Goal: Complete application form

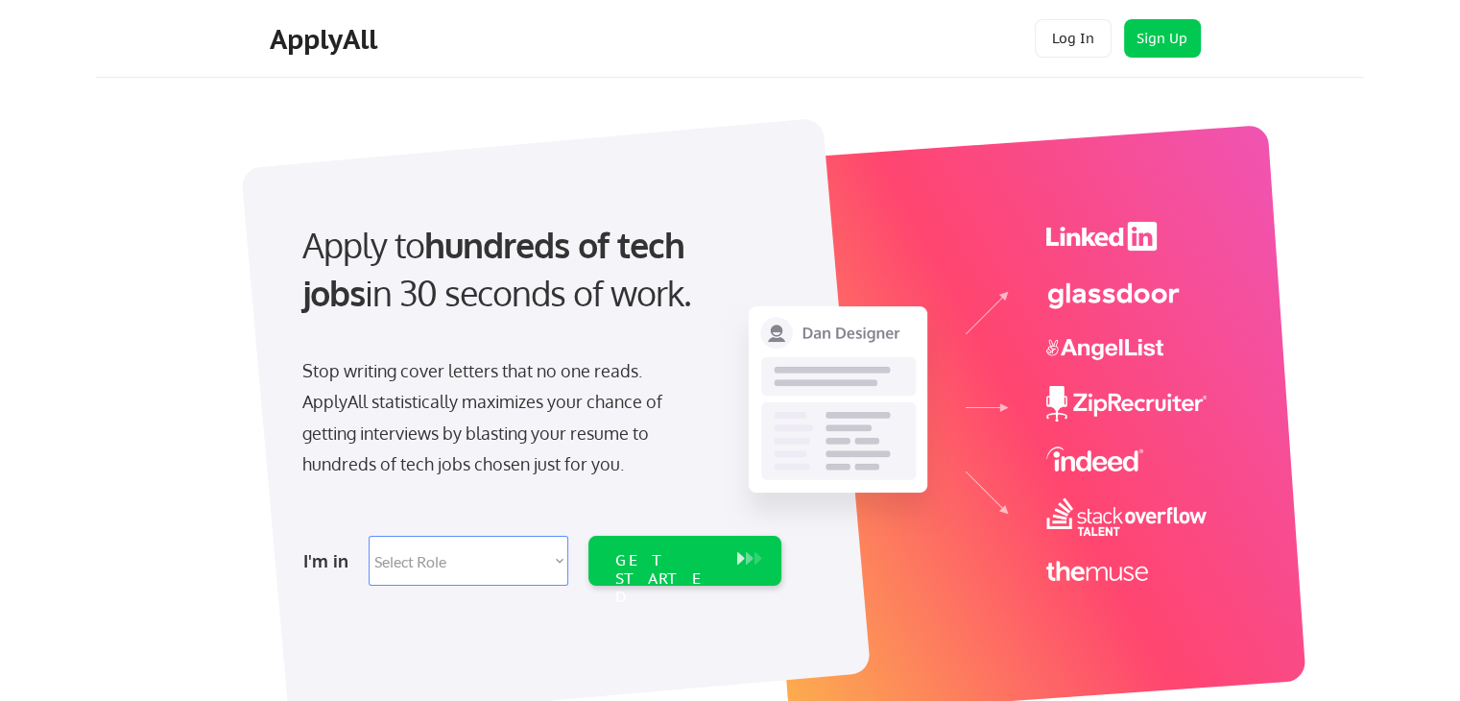
scroll to position [96, 0]
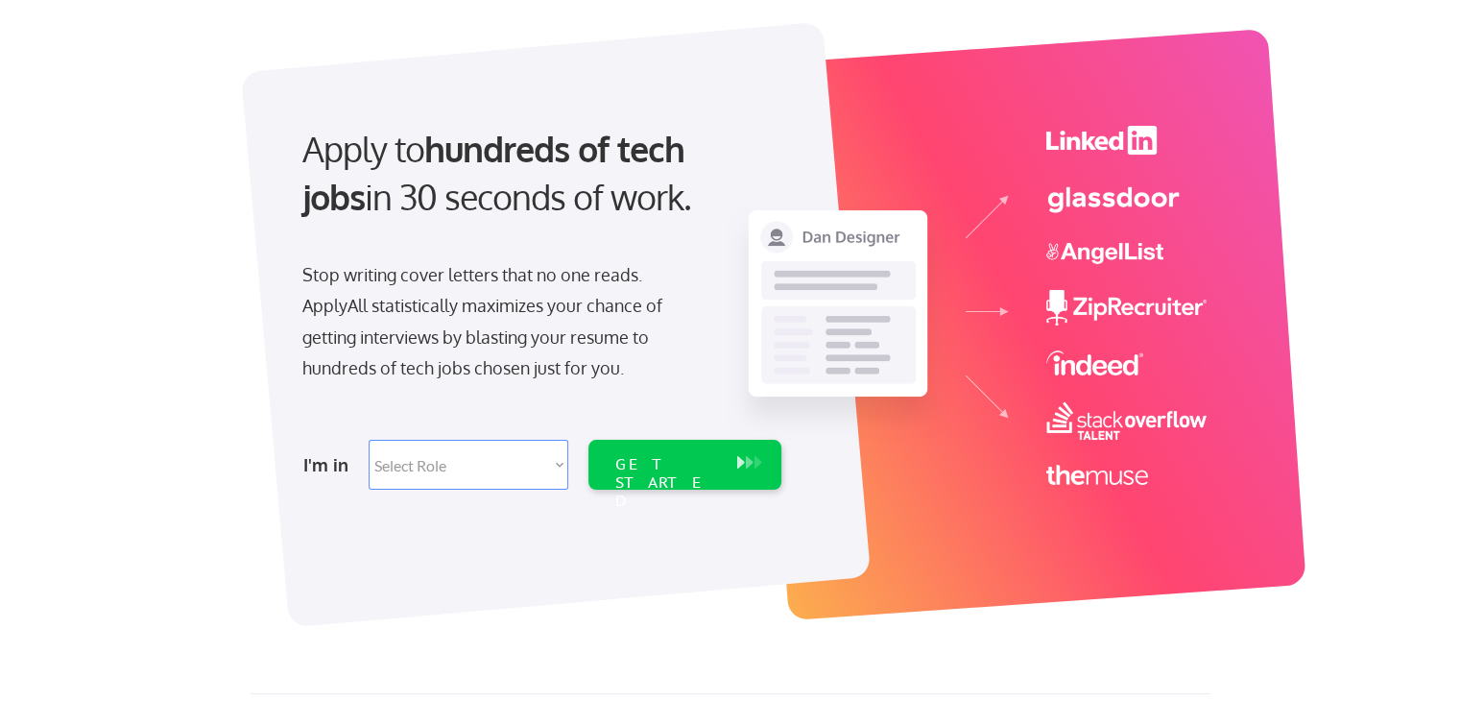
click at [557, 468] on select "Select Role Software Engineering Product Management Customer Success Sales UI/U…" at bounding box center [469, 465] width 200 height 50
select select ""sales0""
click at [369, 440] on select "Select Role Software Engineering Product Management Customer Success Sales UI/U…" at bounding box center [469, 465] width 200 height 50
select select ""sales0""
click at [557, 465] on select "Select Role Software Engineering Product Management Customer Success Sales UI/U…" at bounding box center [469, 465] width 200 height 50
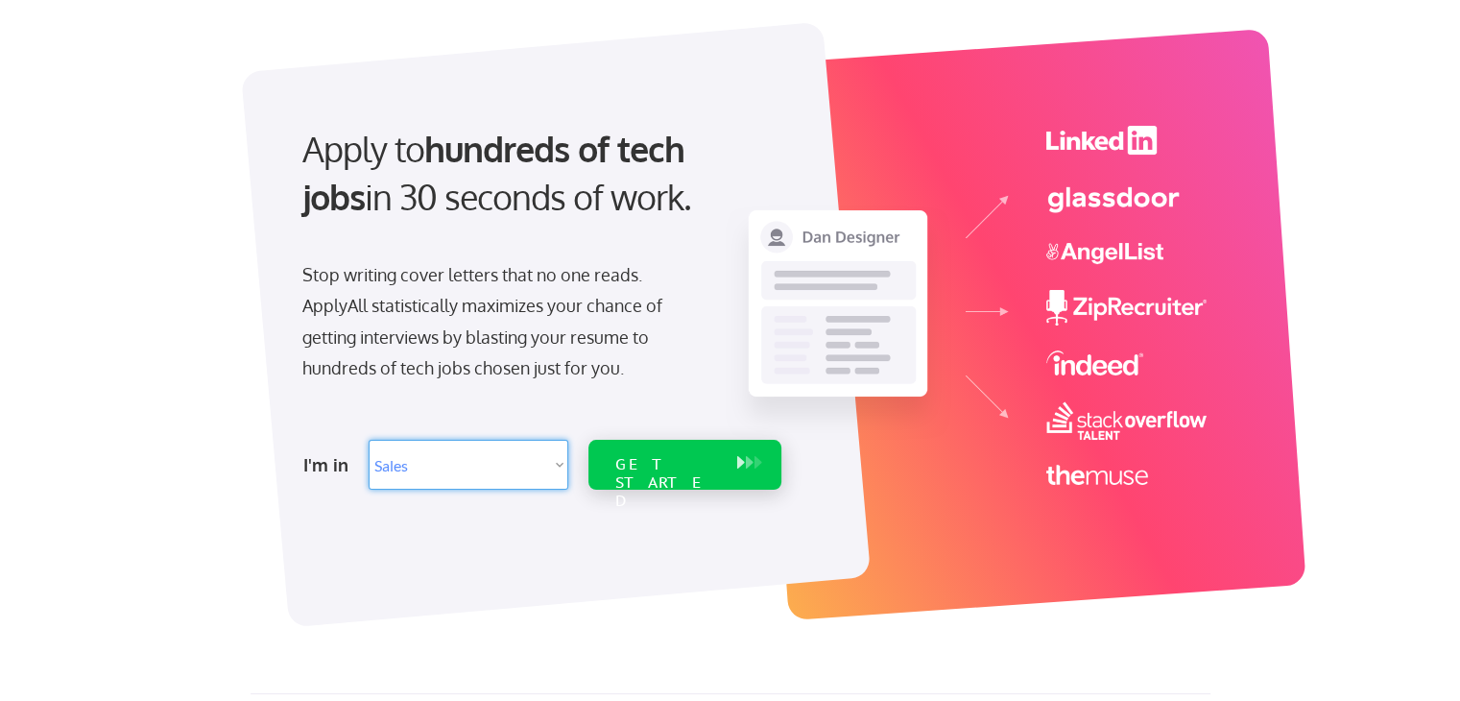
click at [622, 463] on div "GET STARTED" at bounding box center [666, 483] width 103 height 56
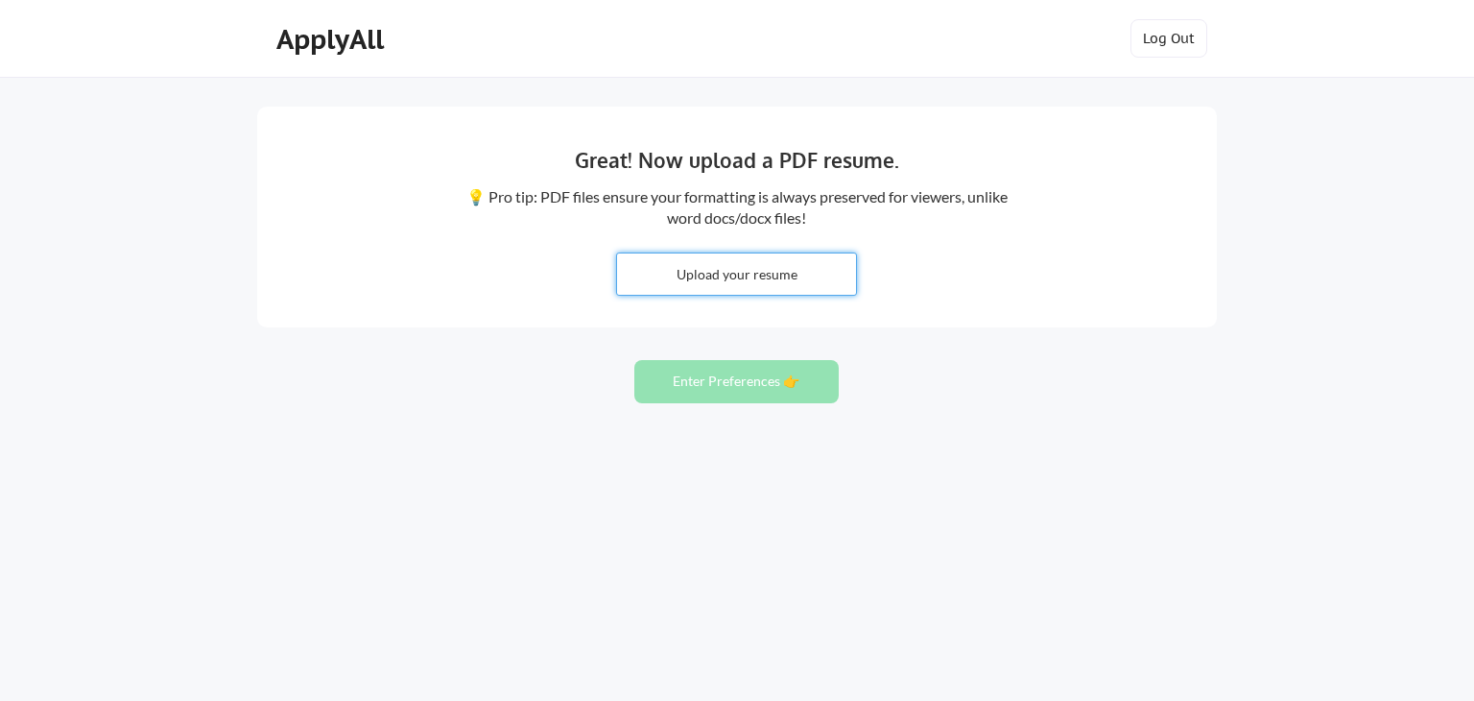
click at [674, 276] on input "file" at bounding box center [736, 273] width 239 height 41
type input "C:\fakepath\Kevin Miller Resume II.pdf"
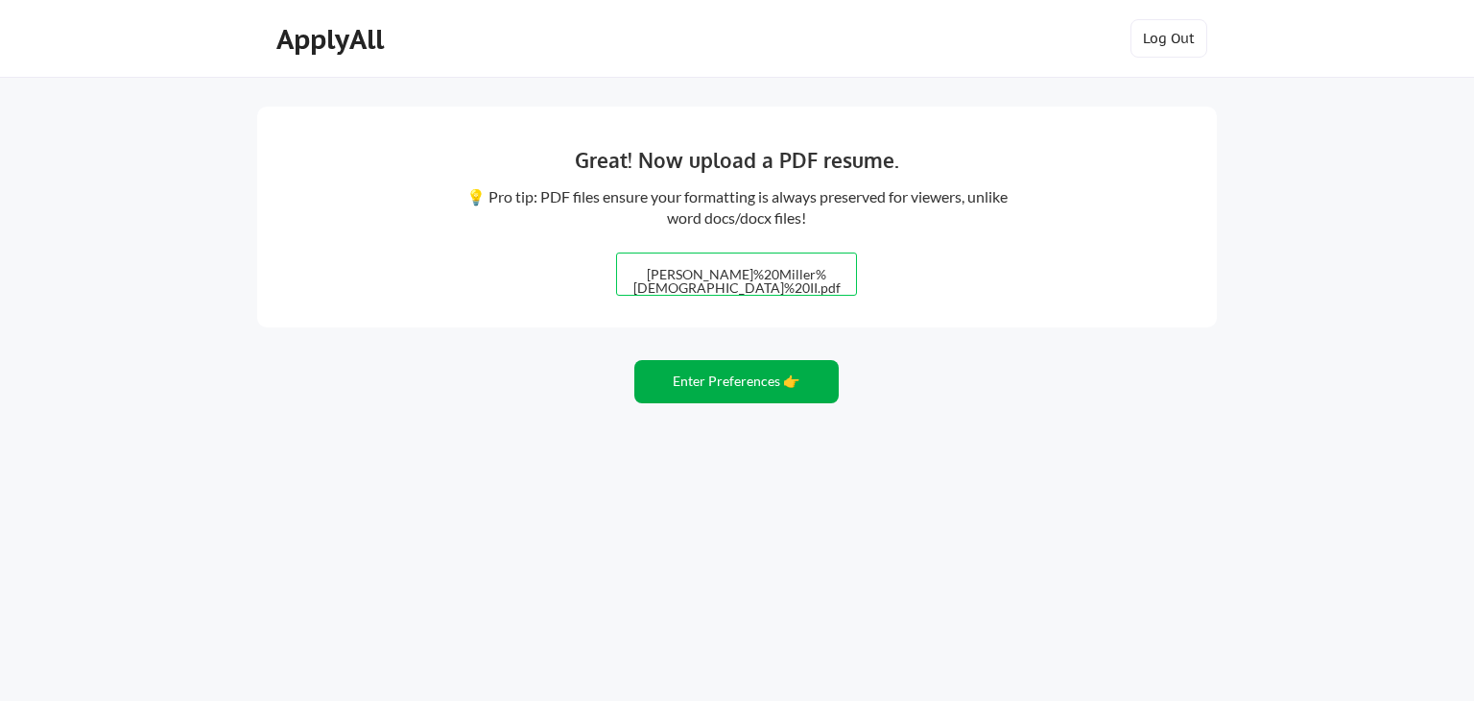
click at [715, 385] on button "Enter Preferences 👉" at bounding box center [737, 381] width 204 height 43
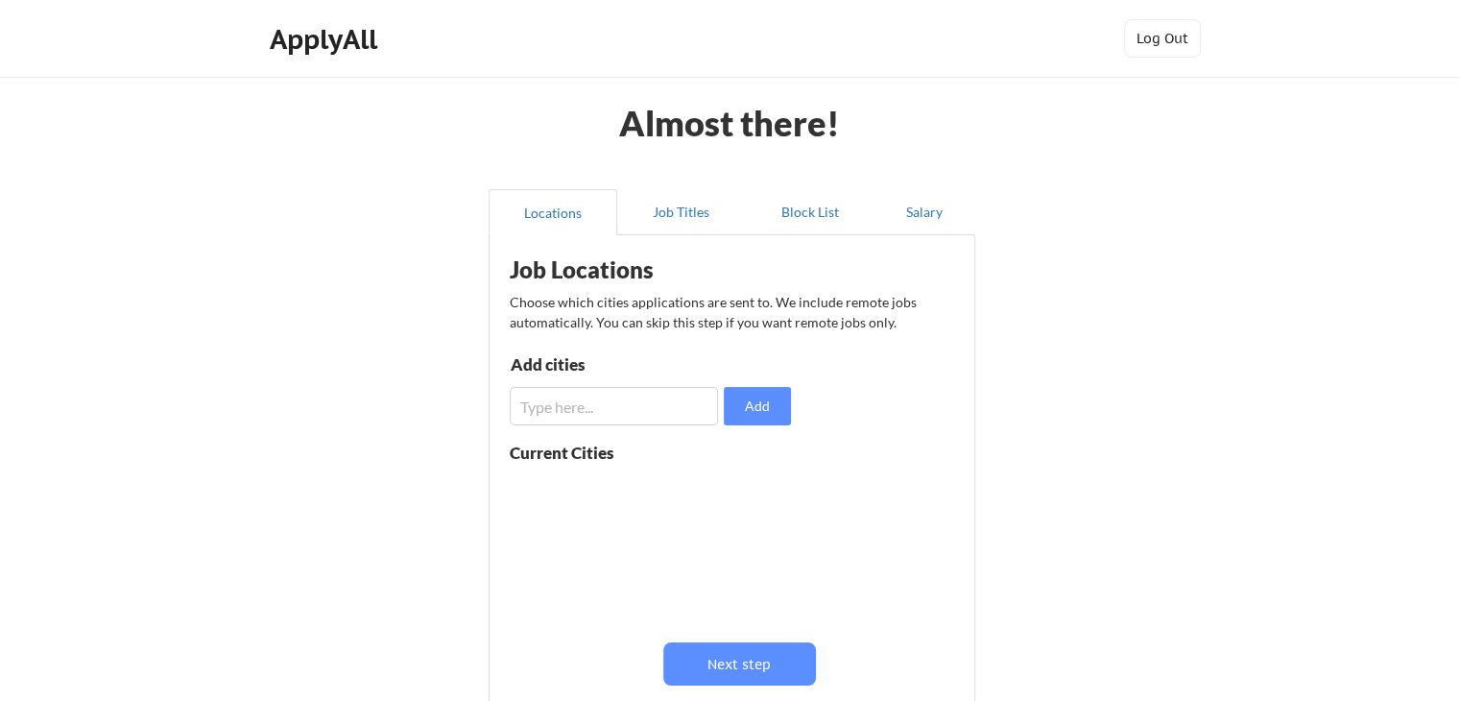
click at [558, 406] on input "input" at bounding box center [614, 406] width 208 height 38
type input "Grand Rapids, Michigan"
click at [758, 383] on div "Add cities Add" at bounding box center [653, 390] width 287 height 69
click at [752, 420] on button "Add" at bounding box center [757, 406] width 67 height 38
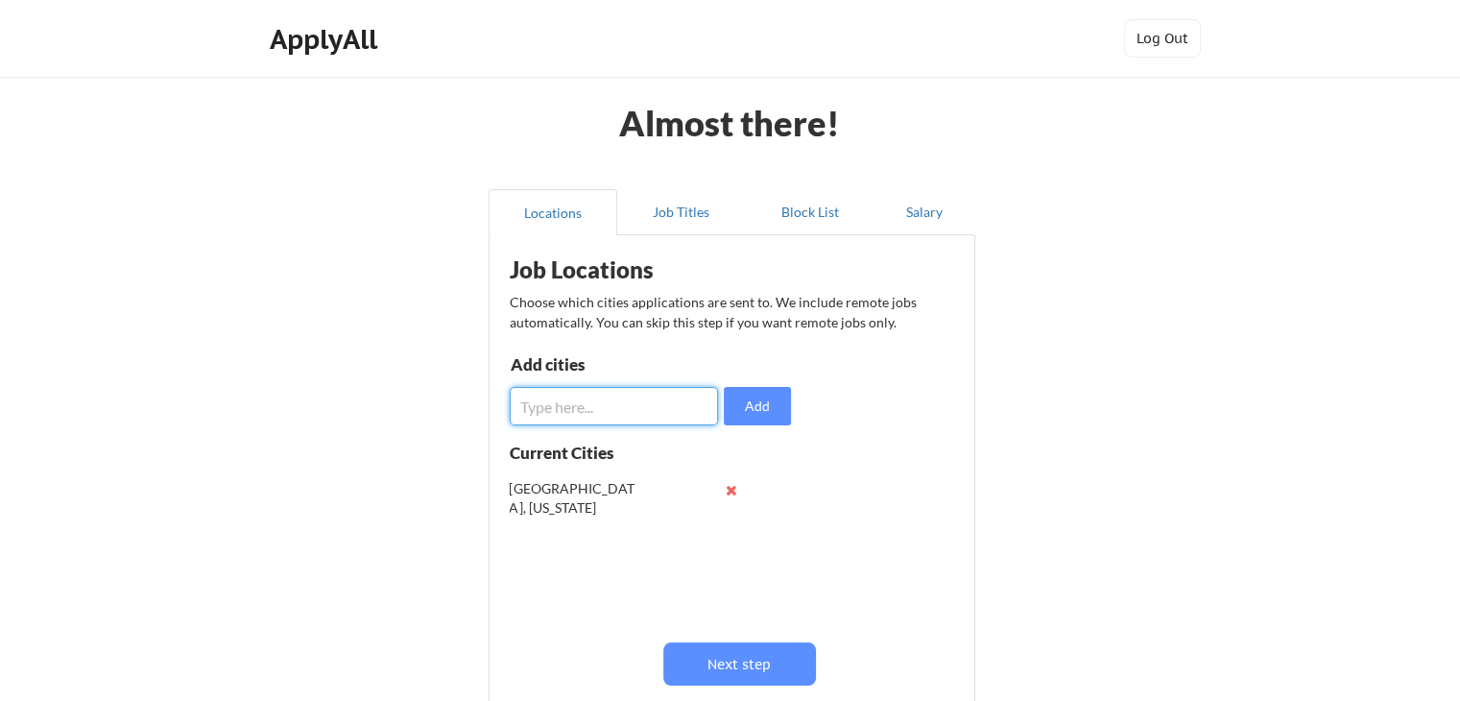
click at [558, 408] on input "input" at bounding box center [614, 406] width 208 height 38
type input "Michigan"
click at [751, 417] on button "Add" at bounding box center [757, 406] width 67 height 38
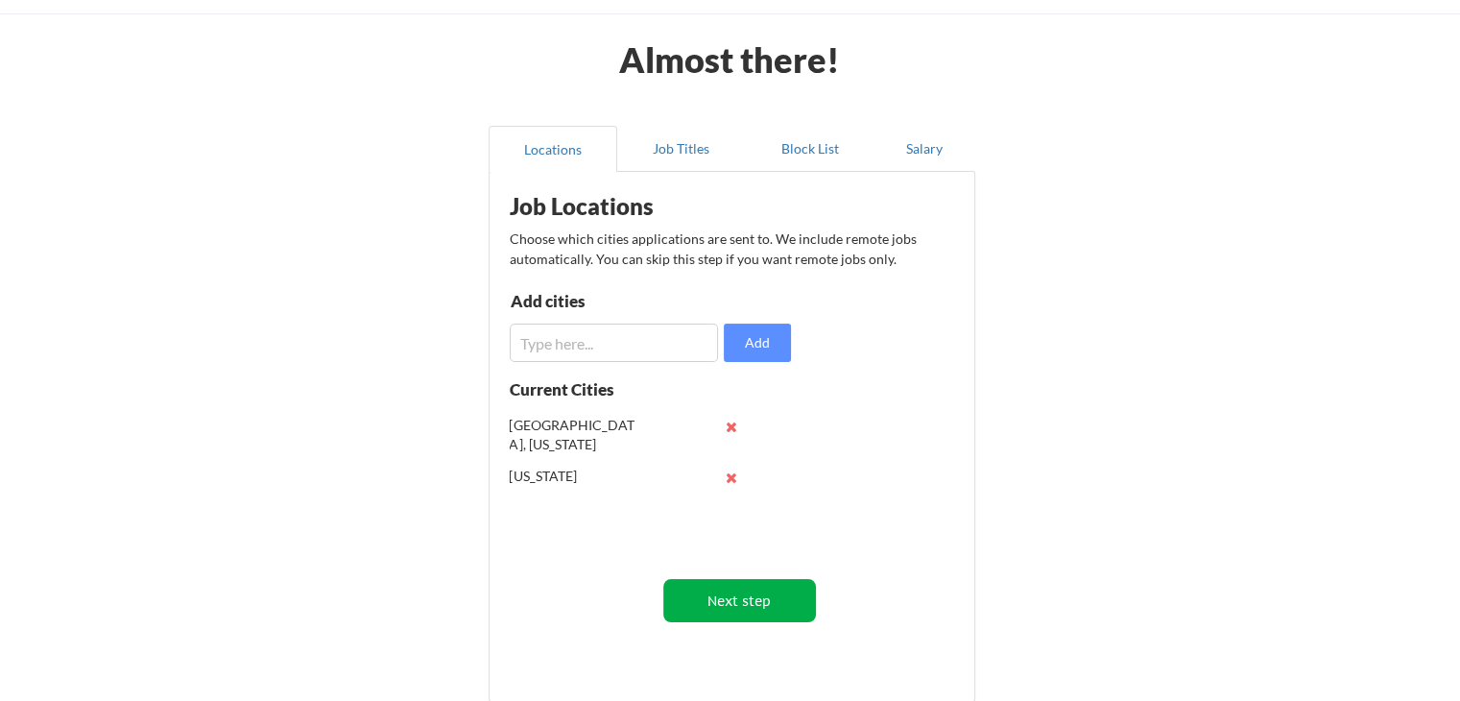
scroll to position [96, 0]
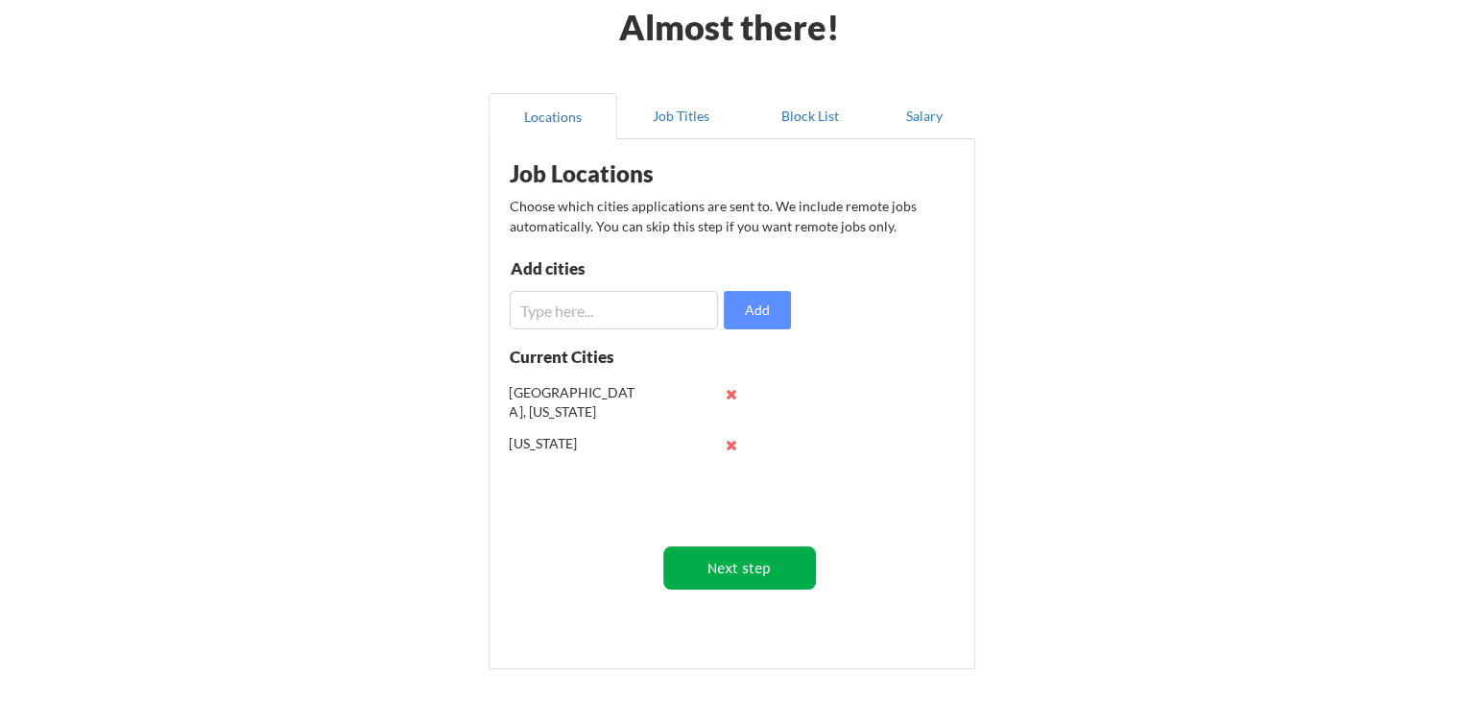
click at [700, 572] on button "Next step" at bounding box center [739, 567] width 153 height 43
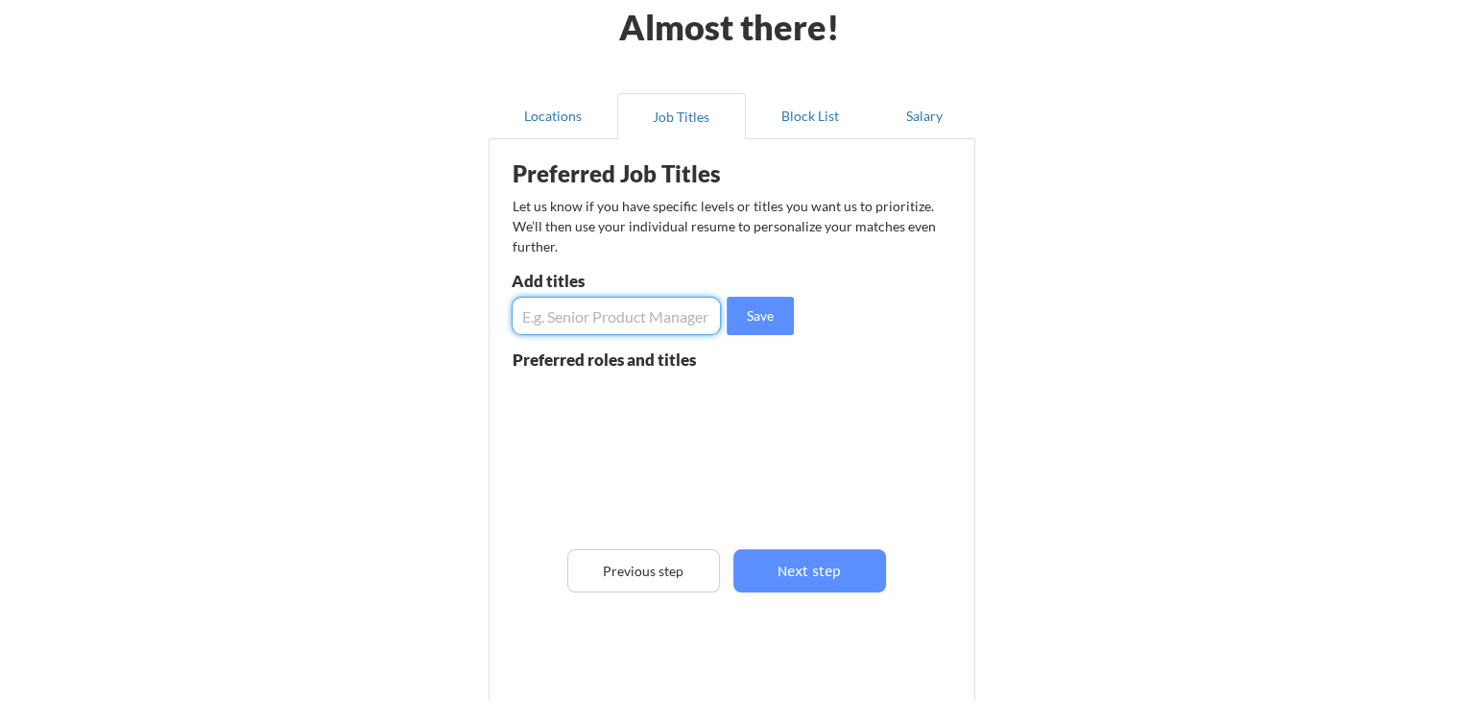
click at [553, 322] on input "input" at bounding box center [616, 316] width 209 height 38
type input "Account Manager"
click at [742, 312] on button "Save" at bounding box center [760, 316] width 67 height 38
click at [554, 309] on input "input" at bounding box center [616, 316] width 209 height 38
type input "Account Executive"
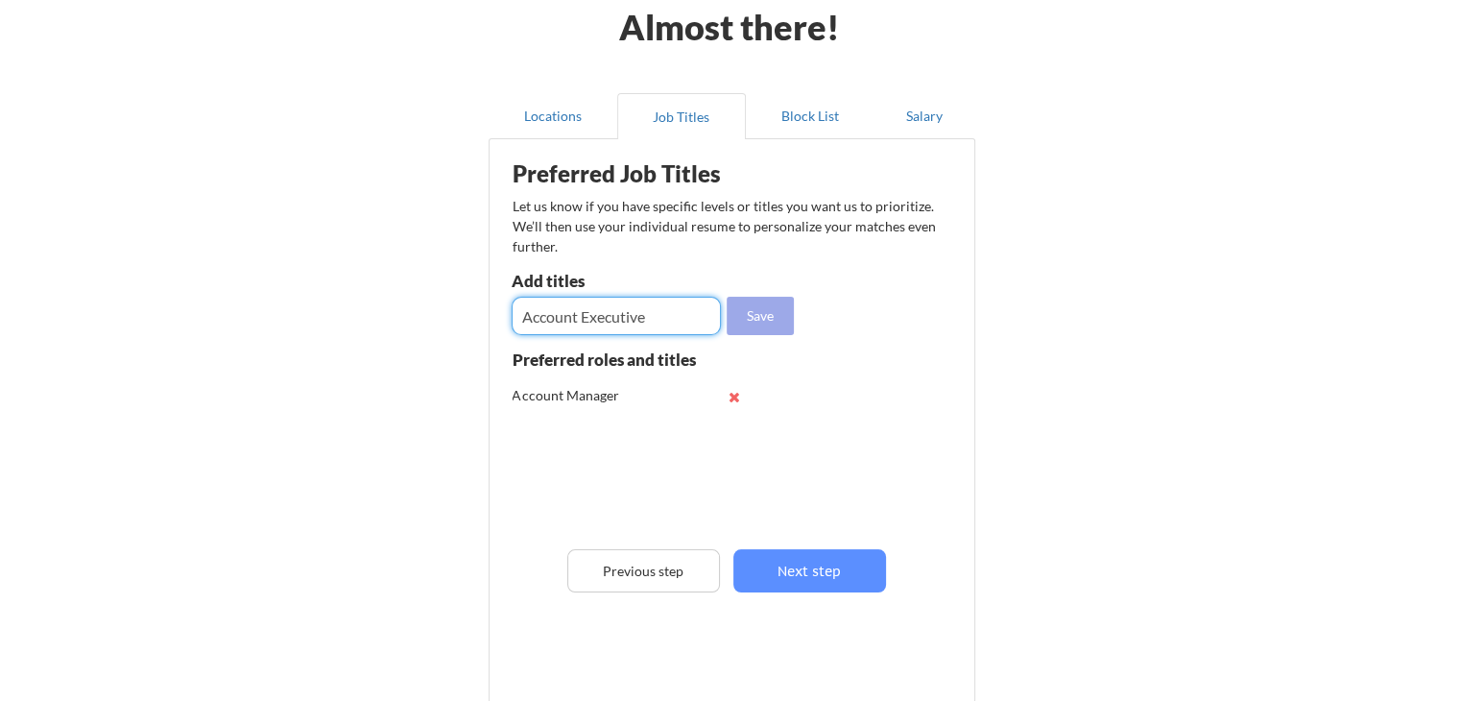
click at [752, 318] on button "Save" at bounding box center [760, 316] width 67 height 38
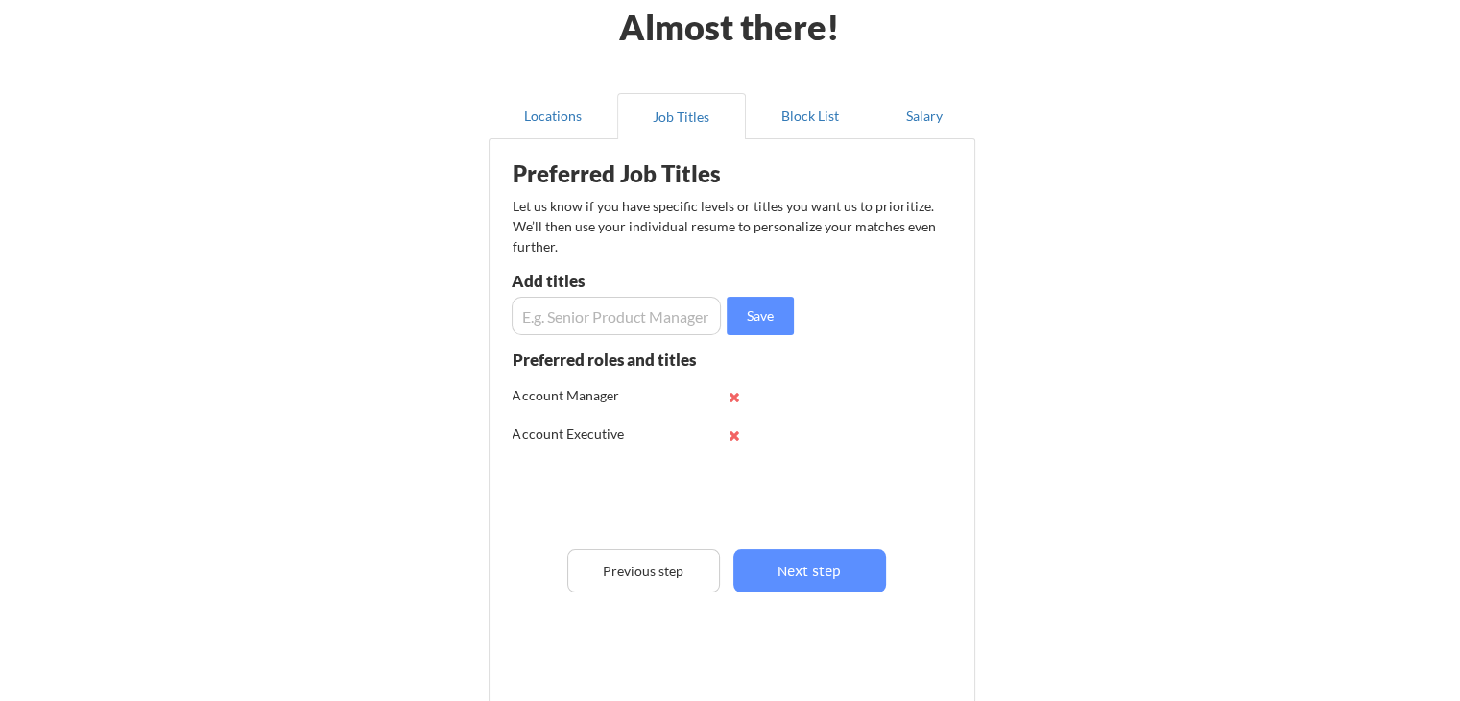
click at [600, 313] on input "input" at bounding box center [616, 316] width 209 height 38
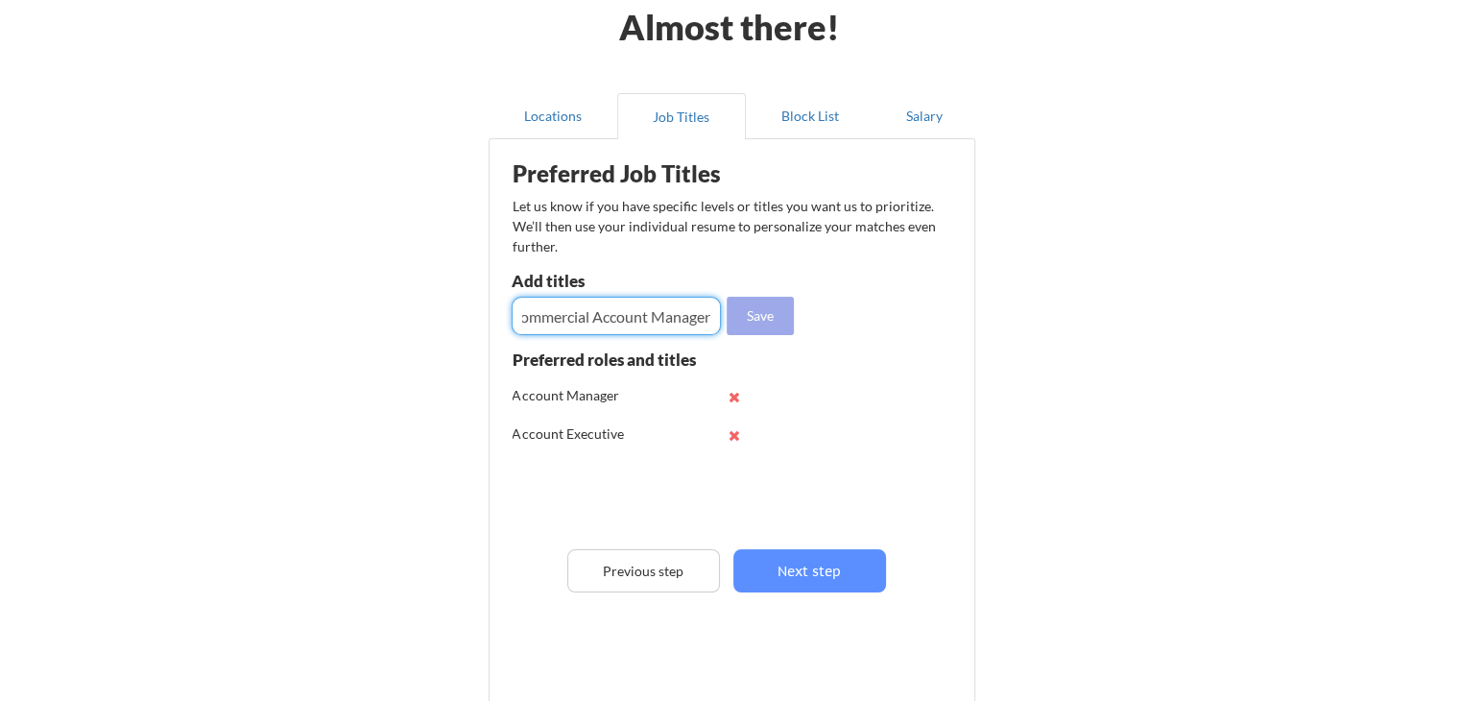
type input "Commercial Account Manager"
click at [783, 320] on button "Save" at bounding box center [760, 316] width 67 height 38
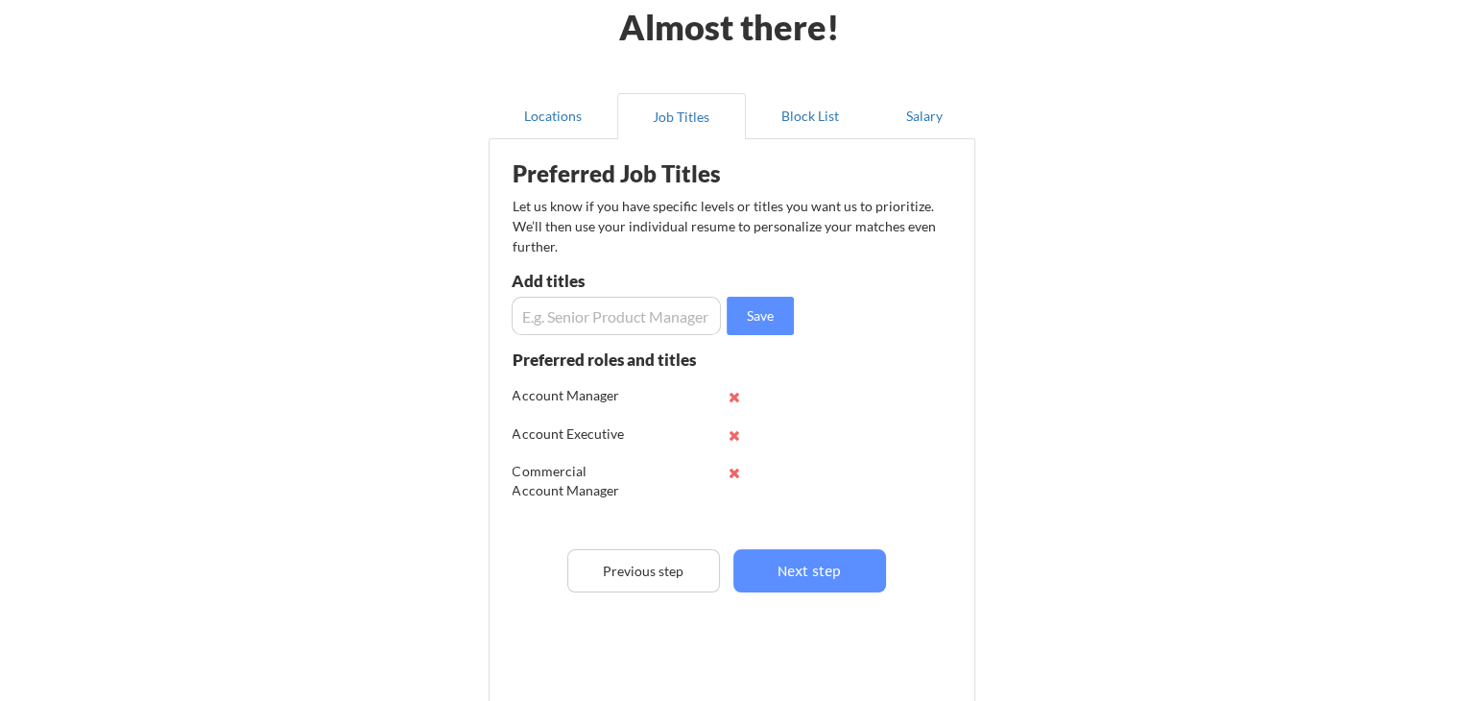
click at [578, 320] on input "input" at bounding box center [616, 316] width 209 height 38
type input "Named Account Manager"
click at [755, 325] on button "Save" at bounding box center [760, 316] width 67 height 38
click at [563, 321] on input "input" at bounding box center [616, 316] width 209 height 38
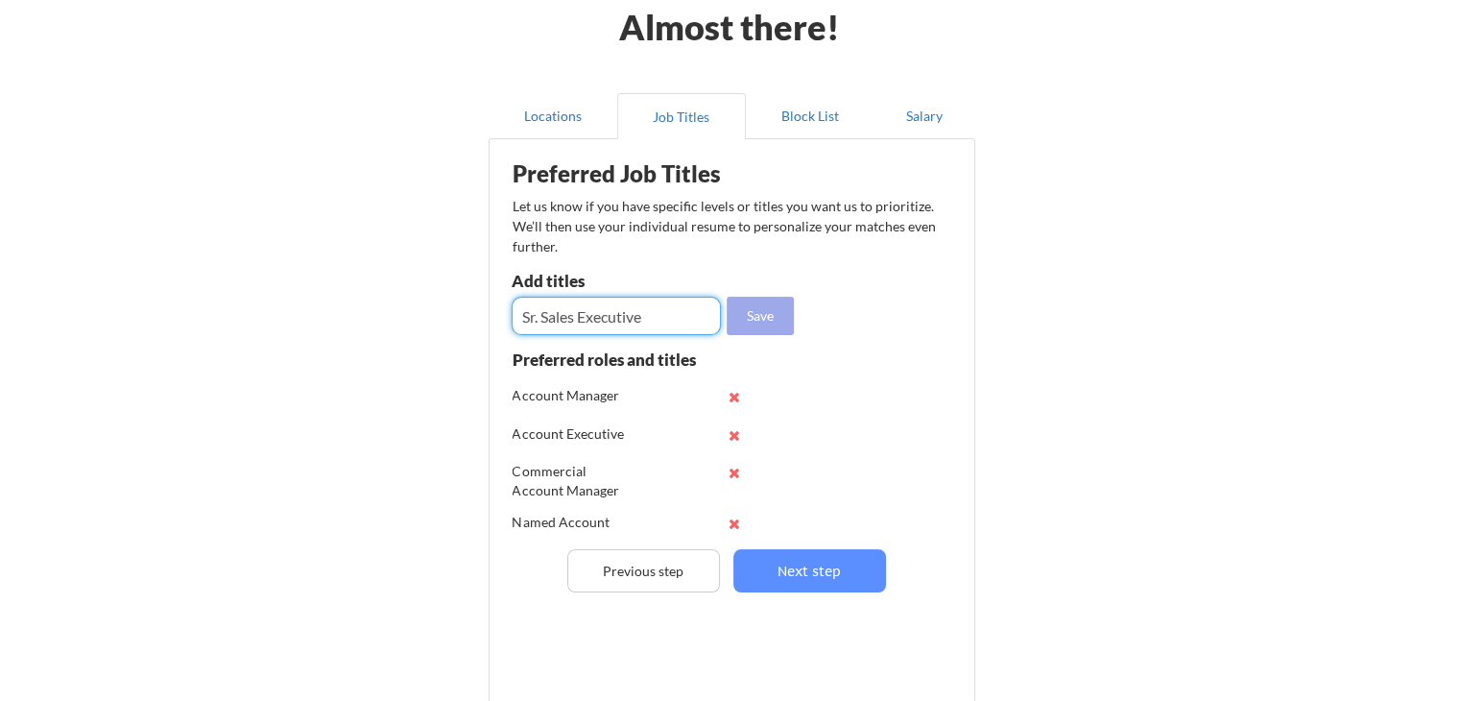
type input "Sr. Sales Executive"
click at [749, 314] on button "Save" at bounding box center [760, 316] width 67 height 38
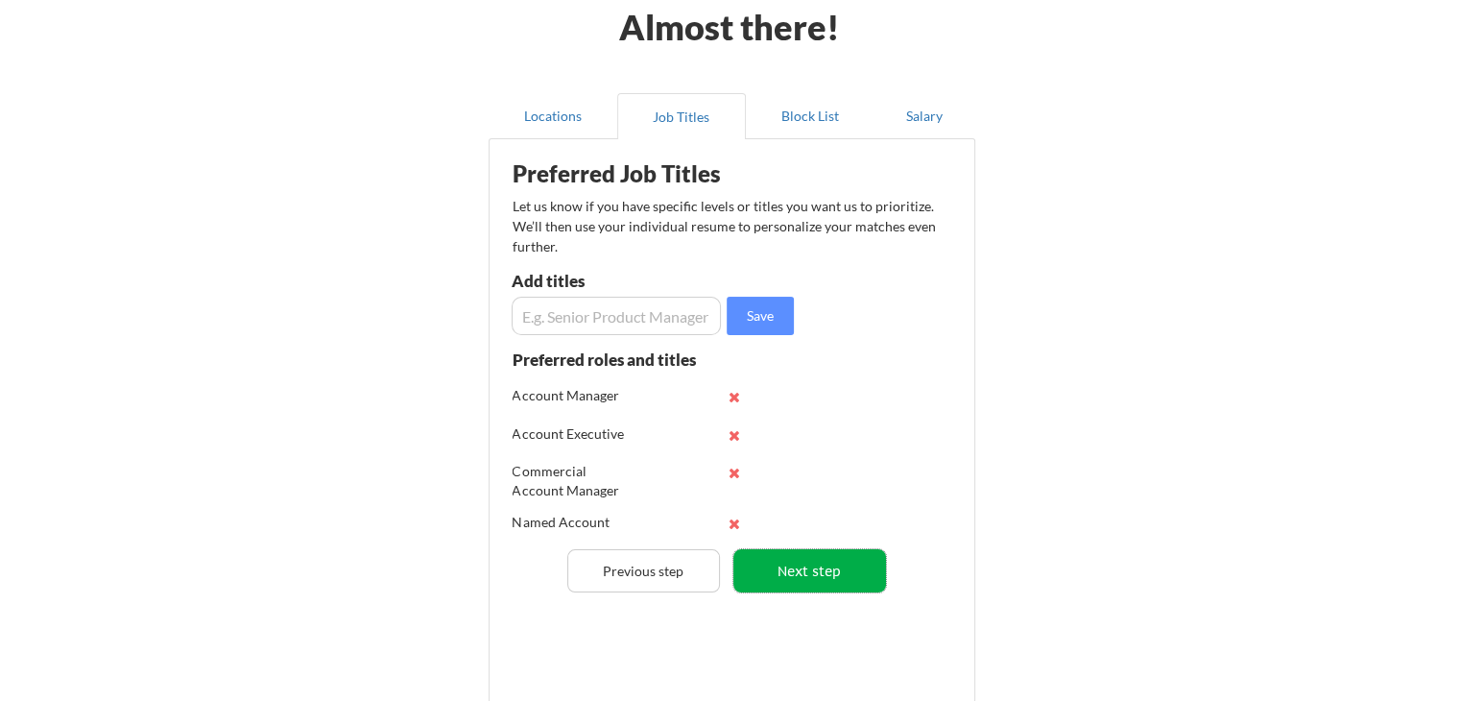
click at [796, 561] on button "Next step" at bounding box center [809, 570] width 153 height 43
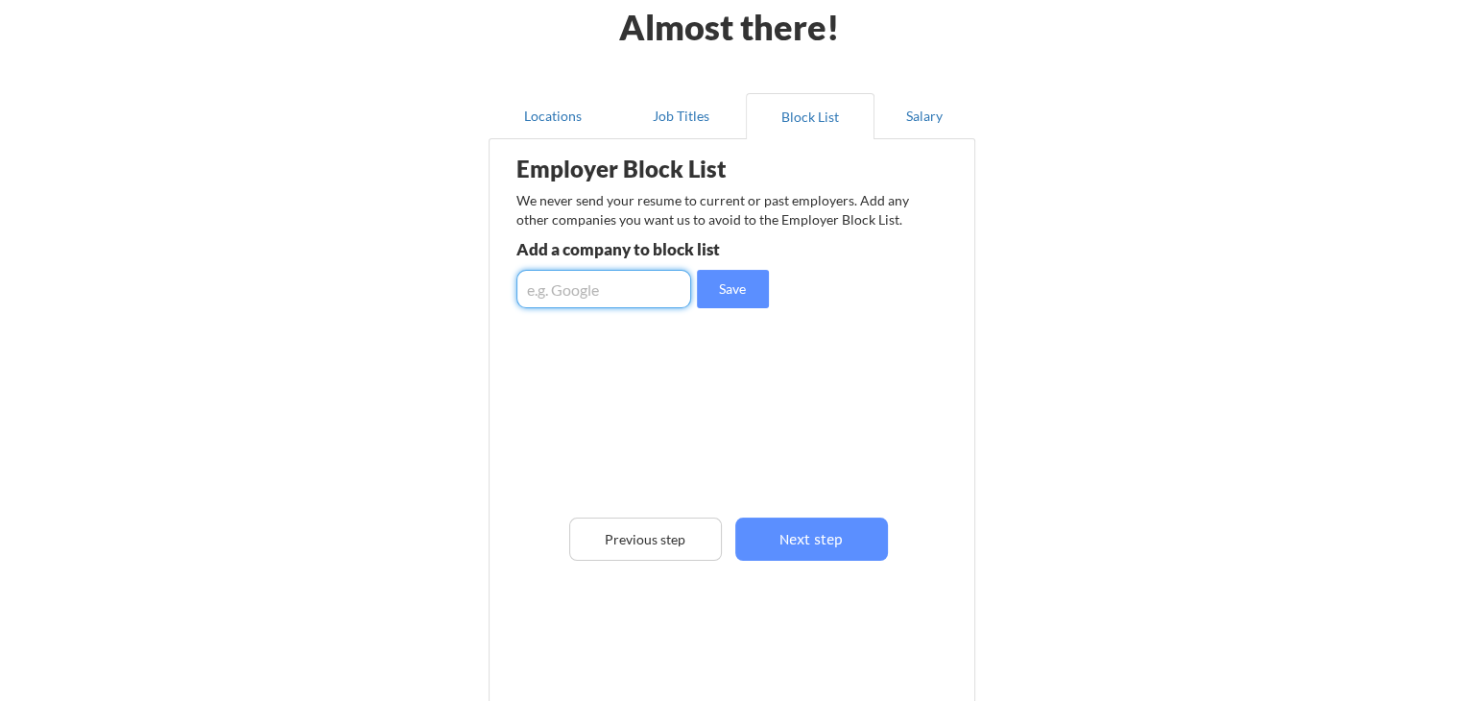
click at [548, 289] on input "input" at bounding box center [603, 289] width 175 height 38
type input "HP Inc."
click at [726, 297] on button "Save" at bounding box center [733, 289] width 72 height 38
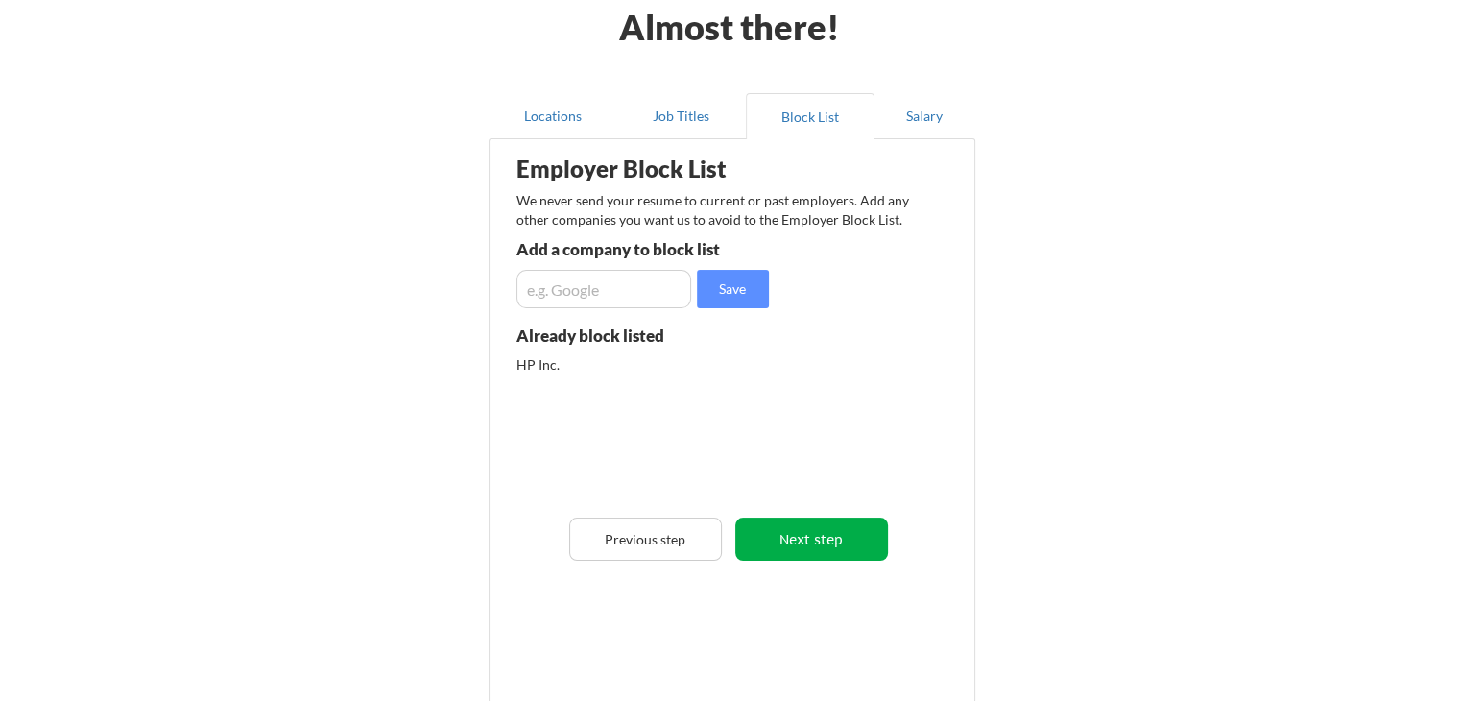
click at [810, 530] on button "Next step" at bounding box center [811, 538] width 153 height 43
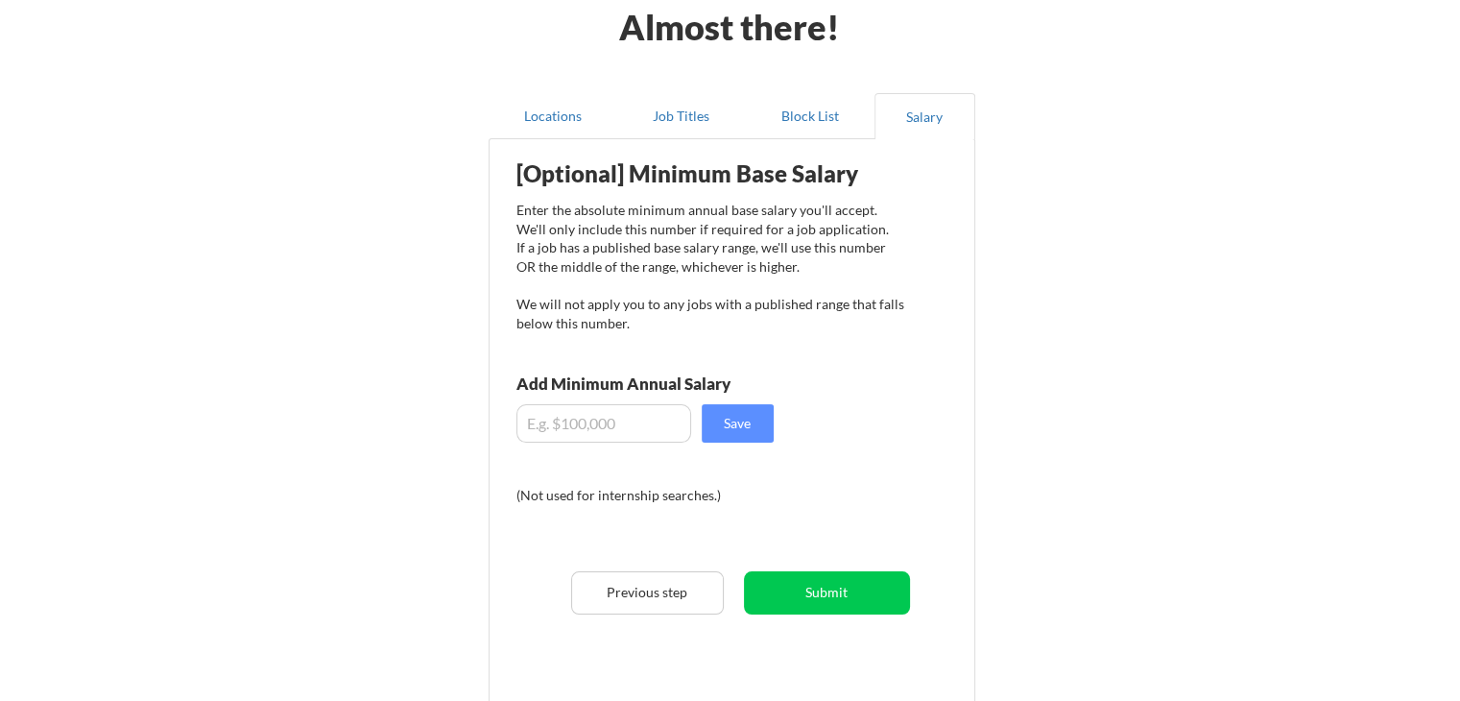
click at [564, 419] on input "input" at bounding box center [603, 423] width 175 height 38
type input "$100,000"
click at [749, 427] on button "Save" at bounding box center [738, 423] width 72 height 38
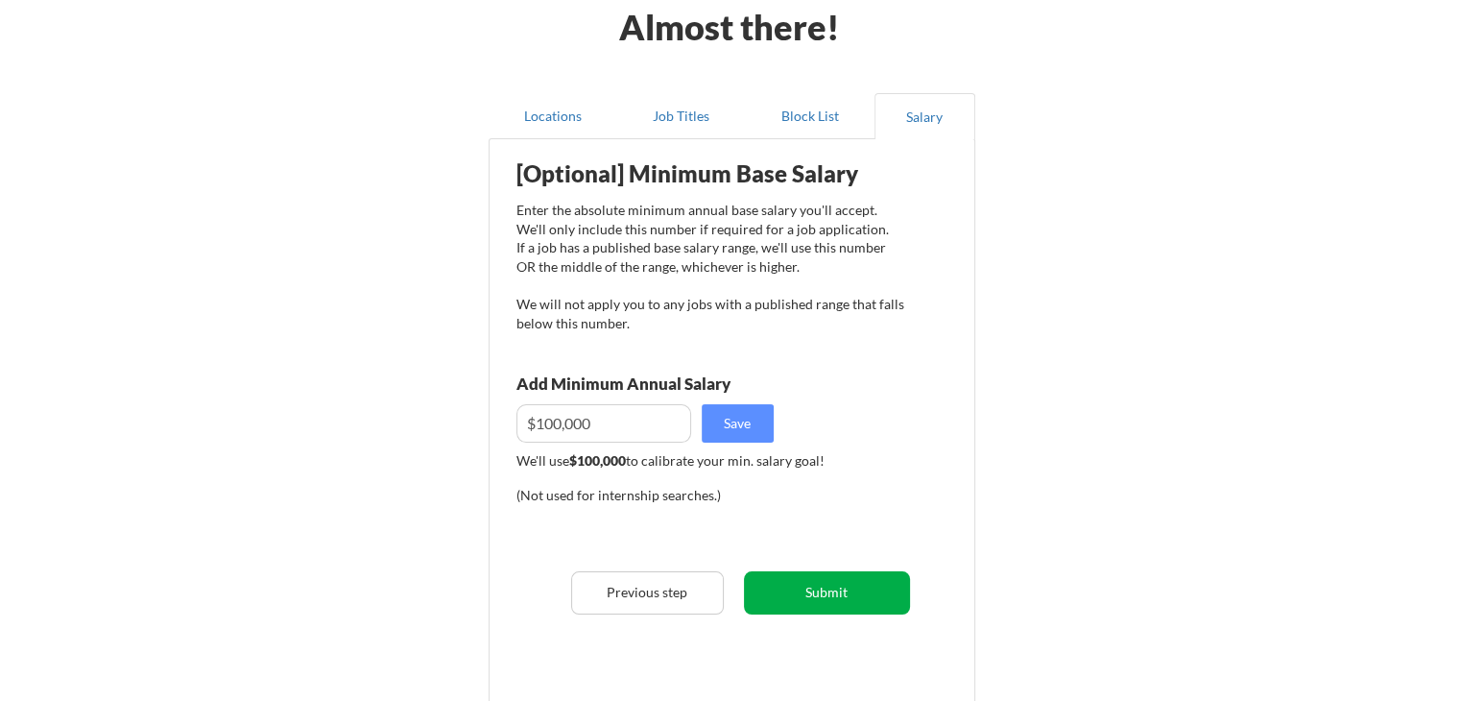
click at [796, 600] on button "Submit" at bounding box center [827, 592] width 166 height 43
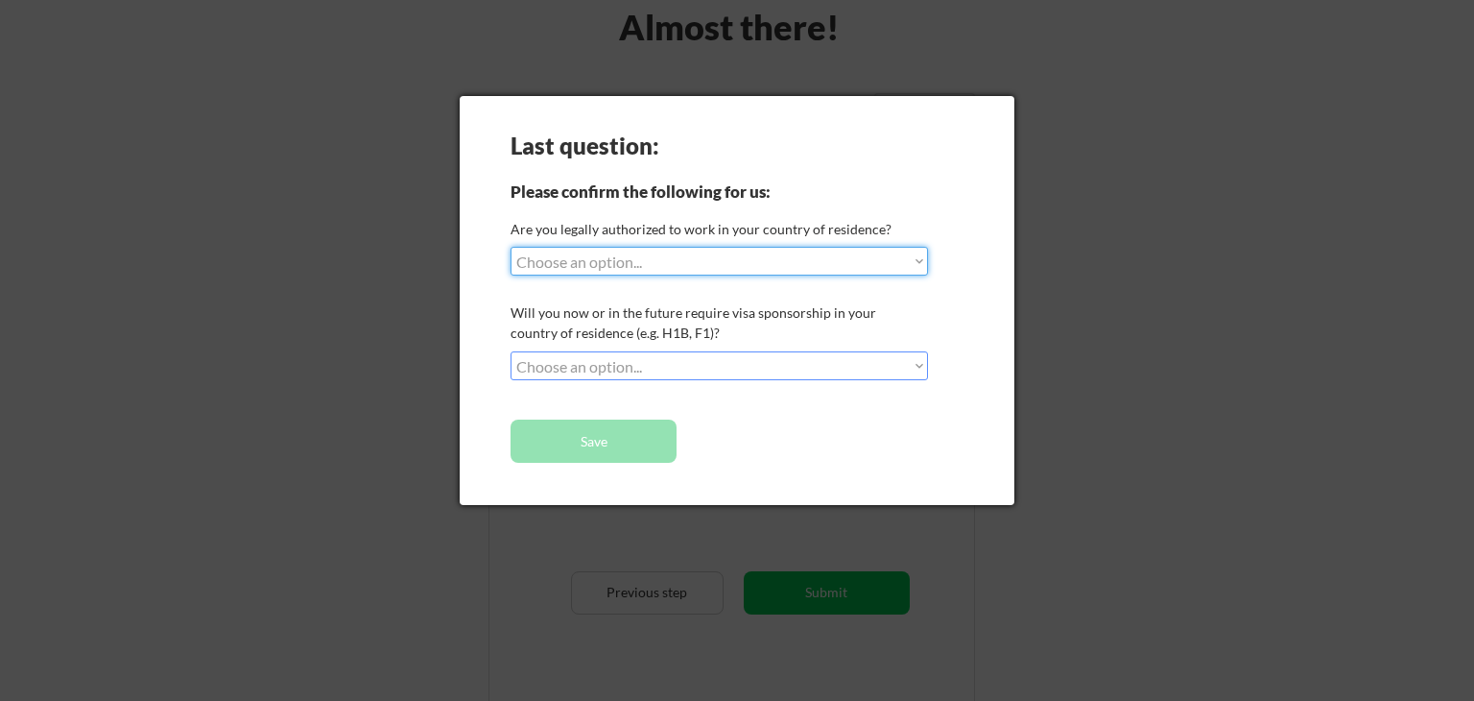
click at [679, 263] on select "Choose an option... Yes, I am a US Citizen Yes, I am a Canadian Citizen Yes, I …" at bounding box center [720, 261] width 418 height 29
select select ""yes__i_am_a_us_citizen""
click at [511, 247] on select "Choose an option... Yes, I am a US Citizen Yes, I am a Canadian Citizen Yes, I …" at bounding box center [720, 261] width 418 height 29
click at [647, 363] on select "Choose an option... No, I will not need sponsorship Yes, I will need sponsorship" at bounding box center [720, 365] width 418 height 29
select select ""no__i_will_not_need_sponsorship""
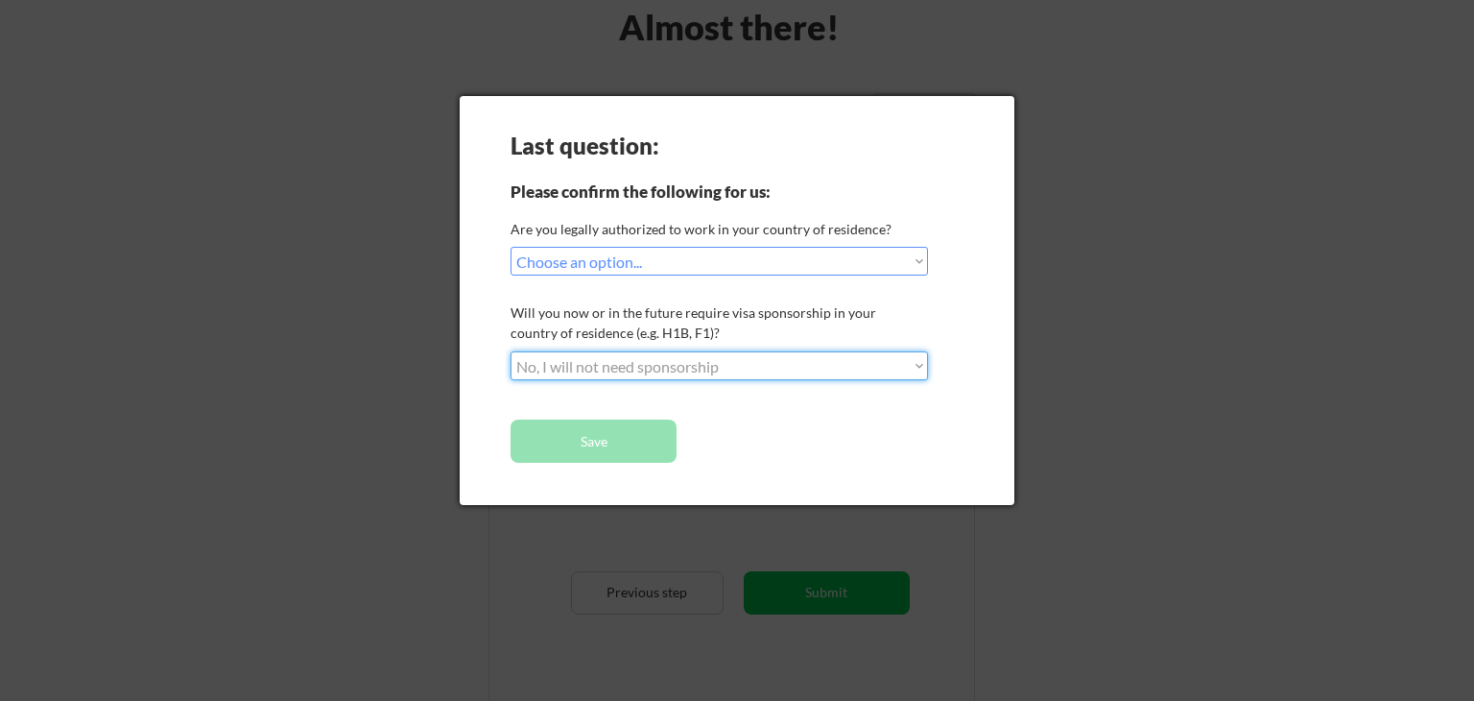
click at [511, 351] on select "Choose an option... No, I will not need sponsorship Yes, I will need sponsorship" at bounding box center [720, 365] width 418 height 29
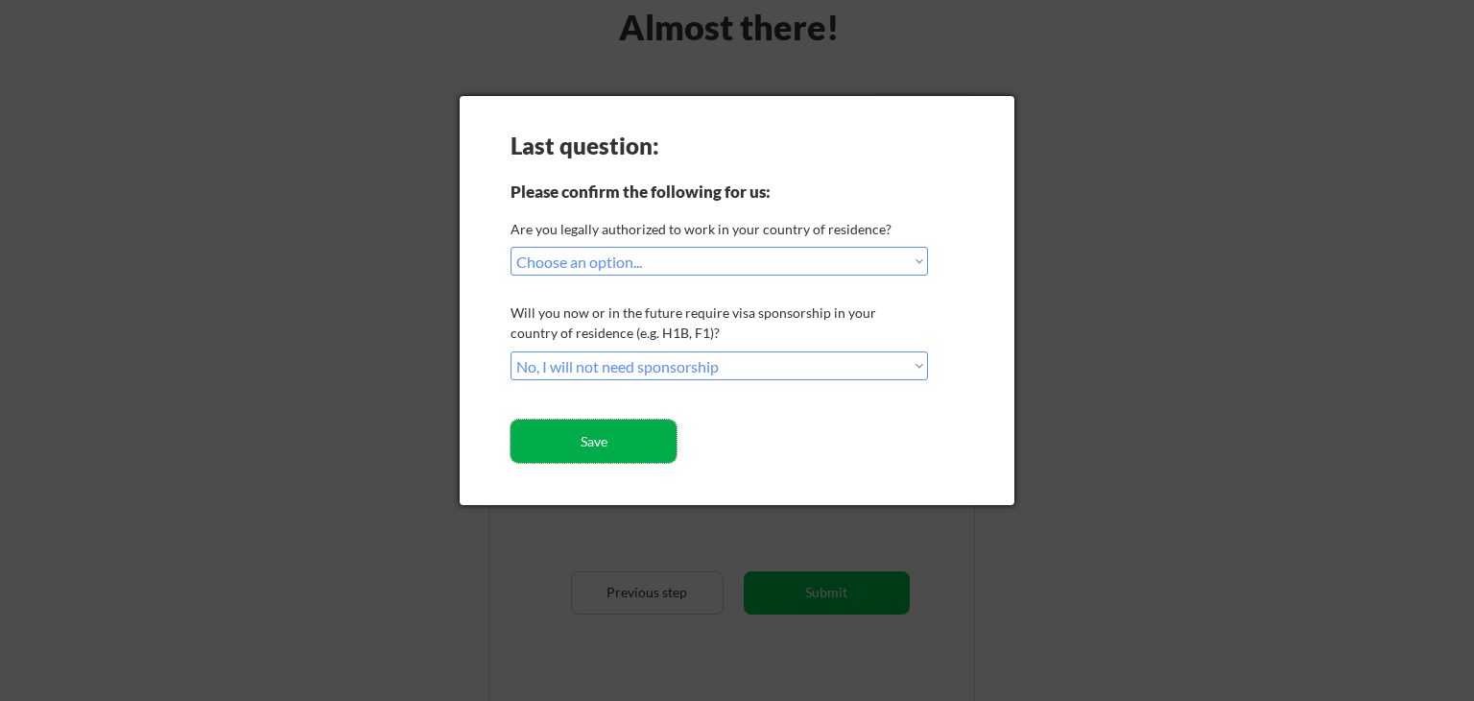
click at [629, 436] on button "Save" at bounding box center [594, 441] width 166 height 43
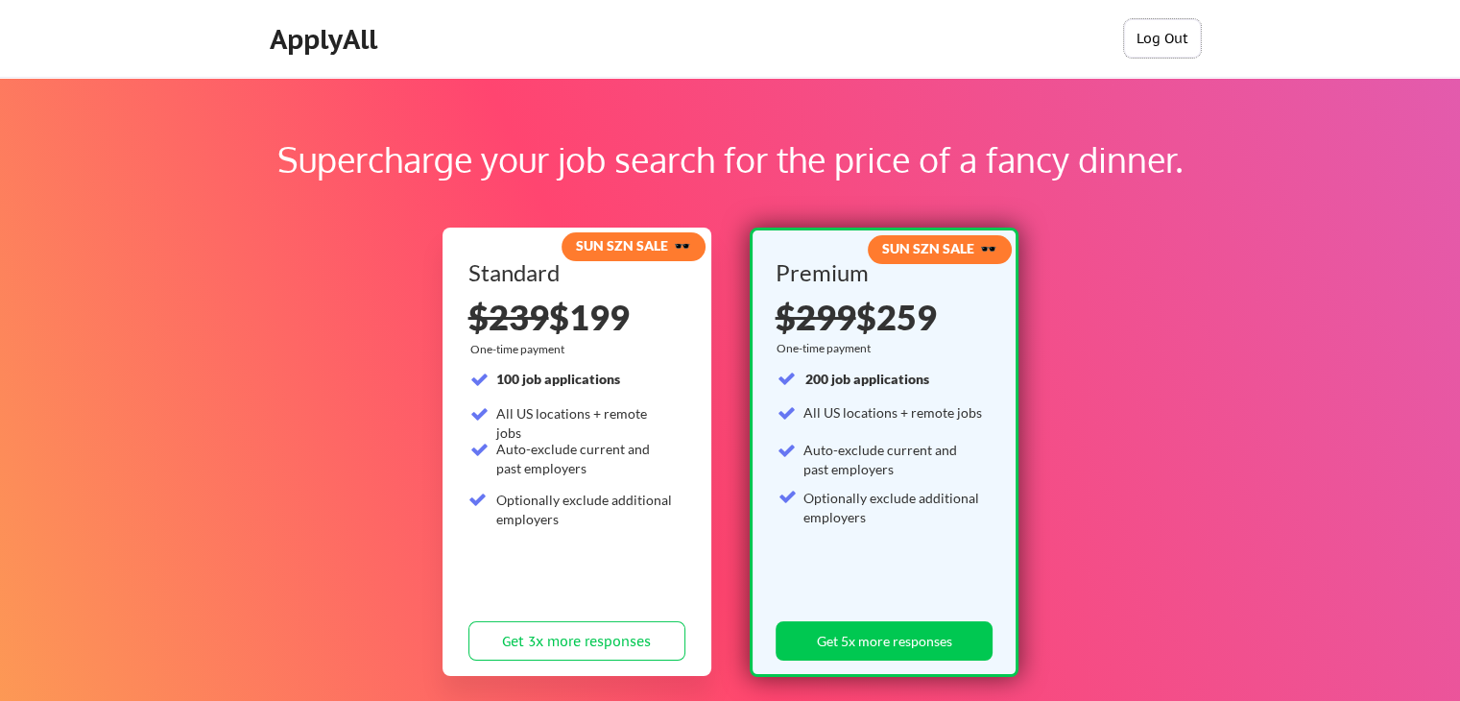
click at [1165, 46] on button "Log Out" at bounding box center [1162, 38] width 77 height 38
